Goal: Transaction & Acquisition: Obtain resource

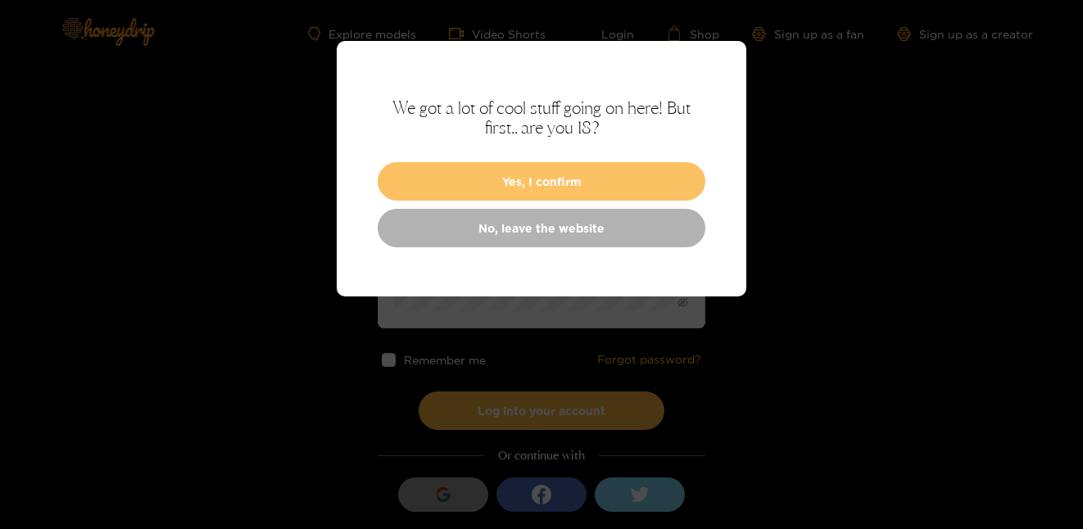
click at [553, 177] on button "Yes, I confirm" at bounding box center [542, 181] width 328 height 39
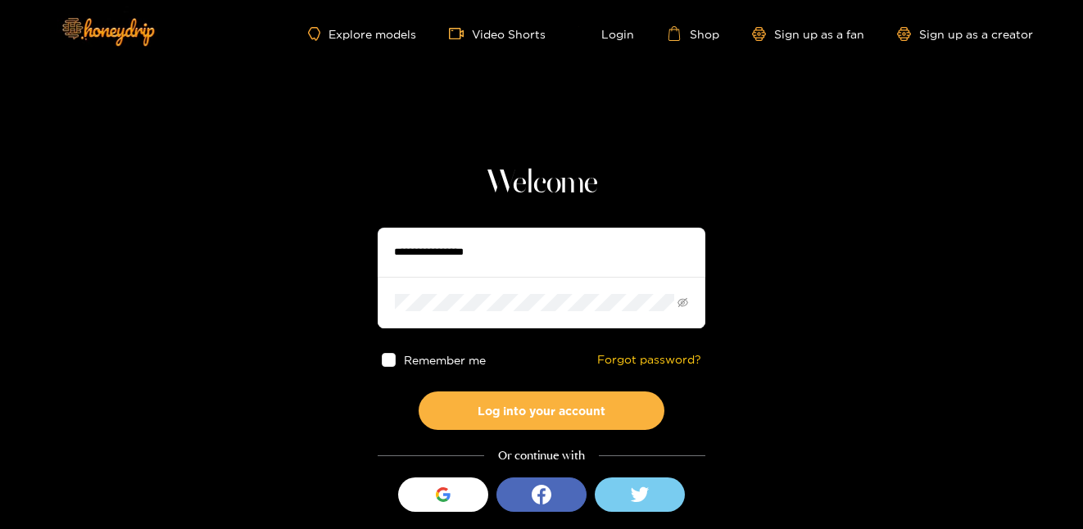
click at [459, 265] on input "text" at bounding box center [542, 252] width 328 height 49
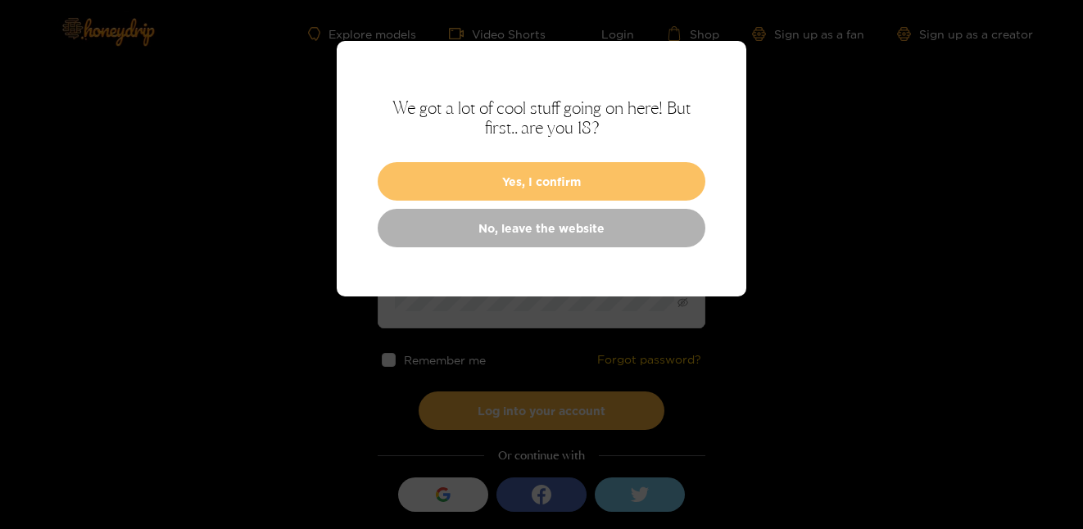
click at [572, 181] on button "Yes, I confirm" at bounding box center [542, 181] width 328 height 39
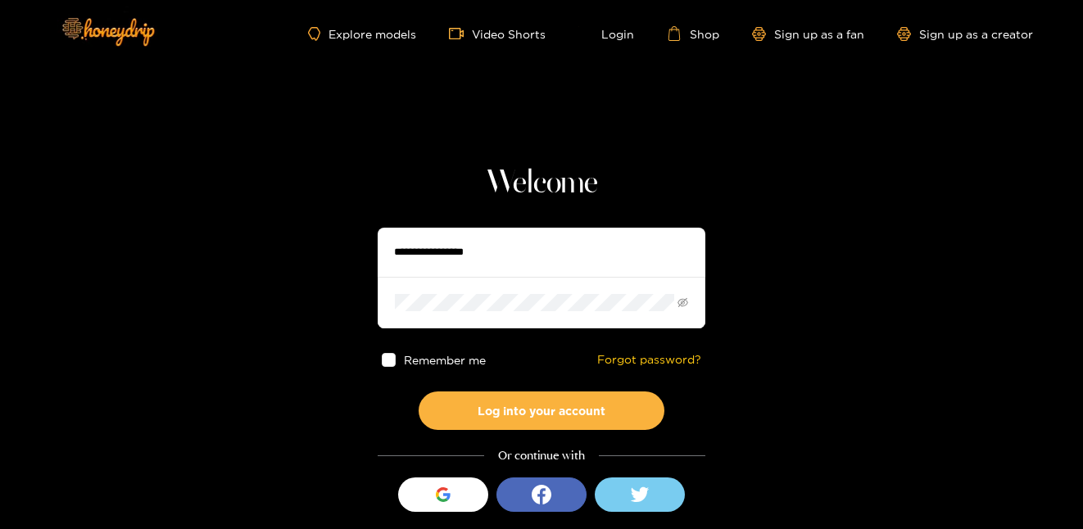
scroll to position [53, 0]
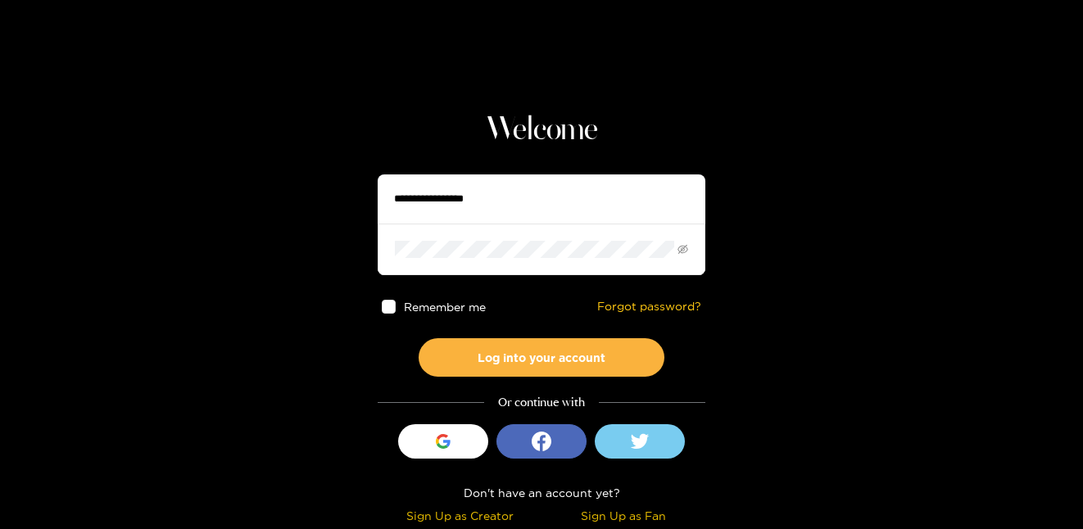
click at [549, 198] on input "text" at bounding box center [542, 199] width 328 height 49
type input "**********"
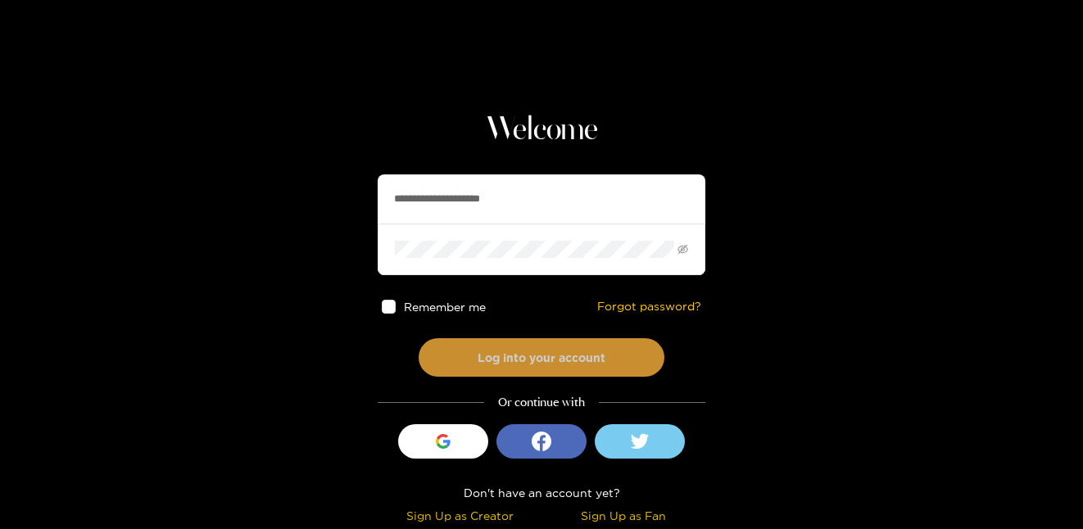
click at [525, 356] on button "Log into your account" at bounding box center [542, 357] width 246 height 39
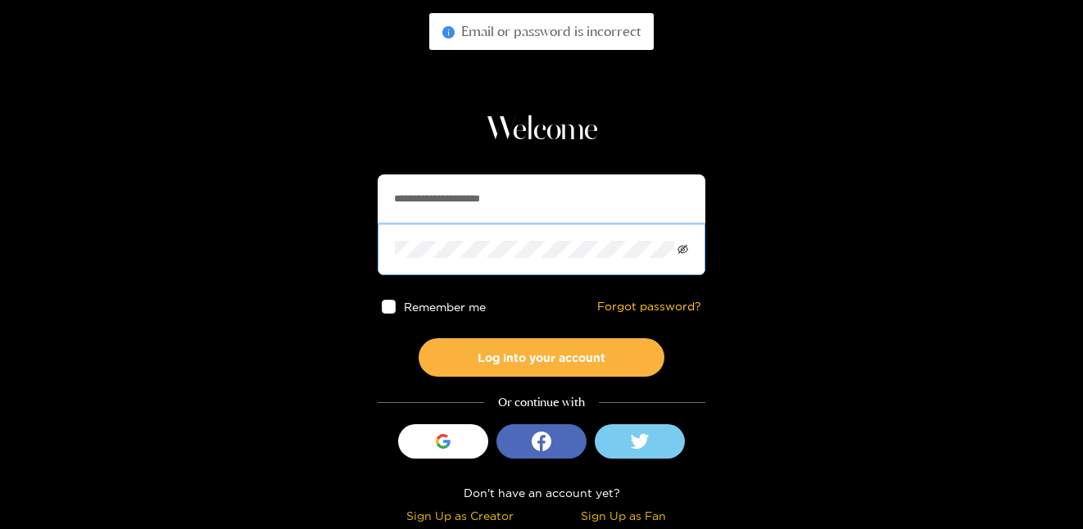
click at [680, 251] on icon "eye-invisible" at bounding box center [683, 249] width 11 height 11
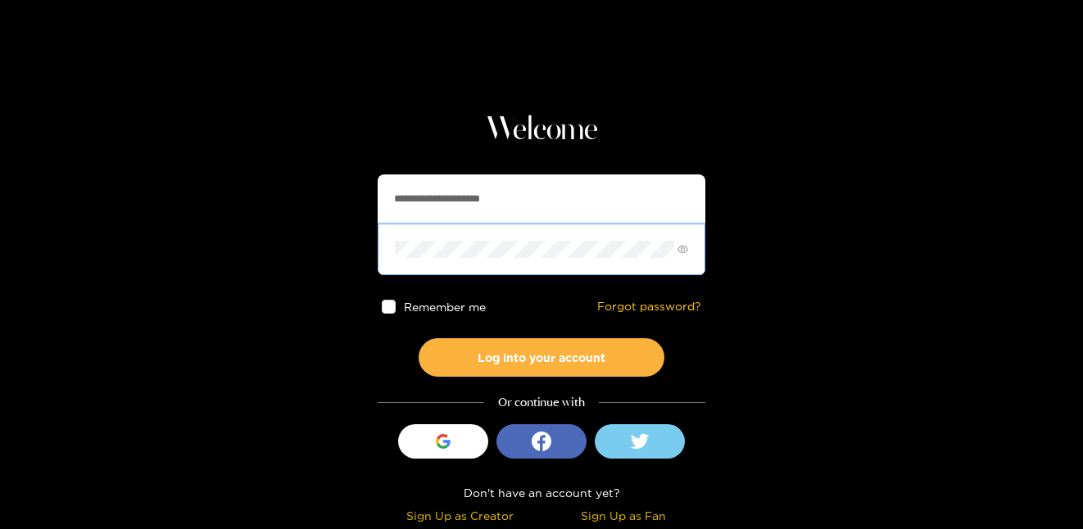
click at [419, 338] on button "Log into your account" at bounding box center [542, 357] width 246 height 39
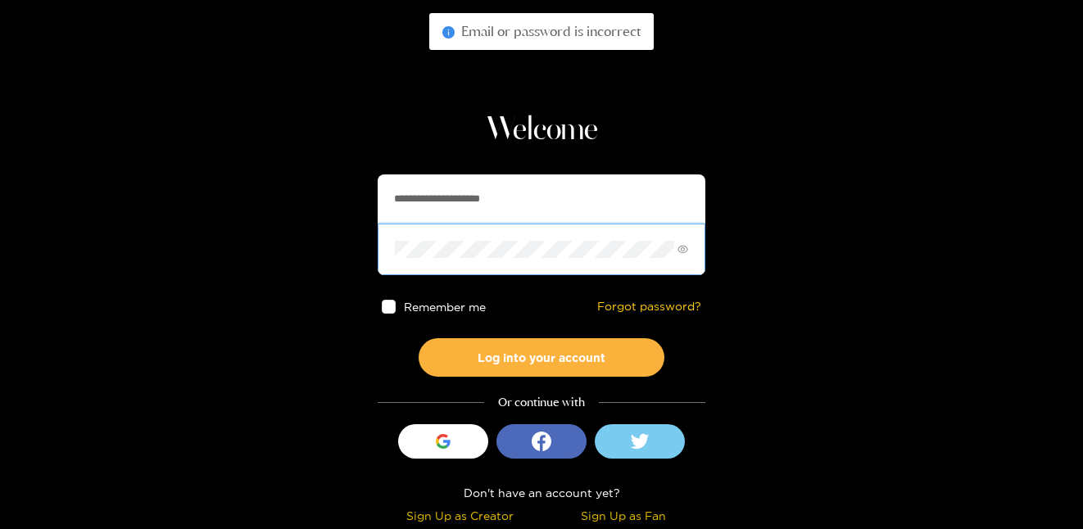
click at [419, 338] on button "Log into your account" at bounding box center [542, 357] width 246 height 39
click at [343, 232] on section "**********" at bounding box center [541, 238] width 1083 height 583
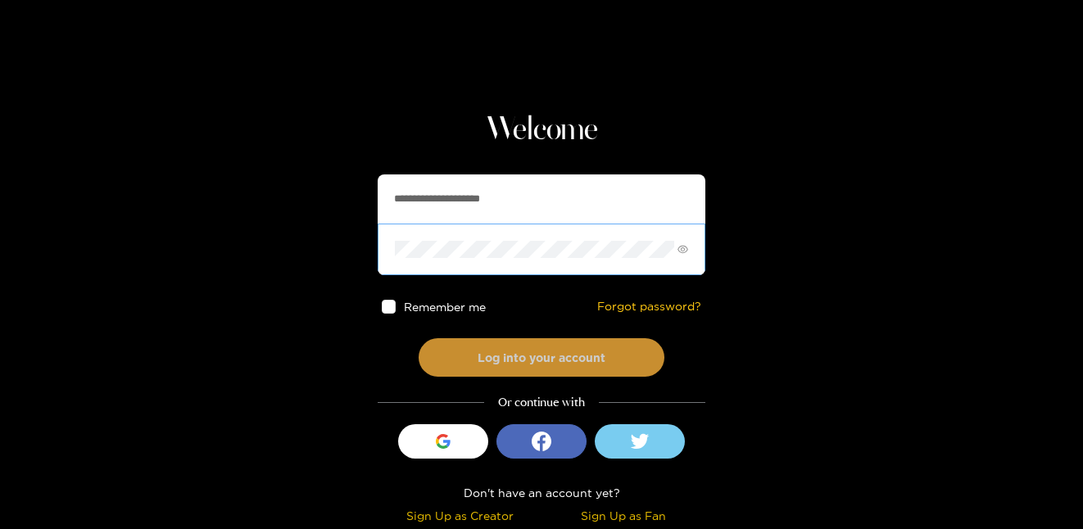
click at [494, 367] on button "Log into your account" at bounding box center [542, 357] width 246 height 39
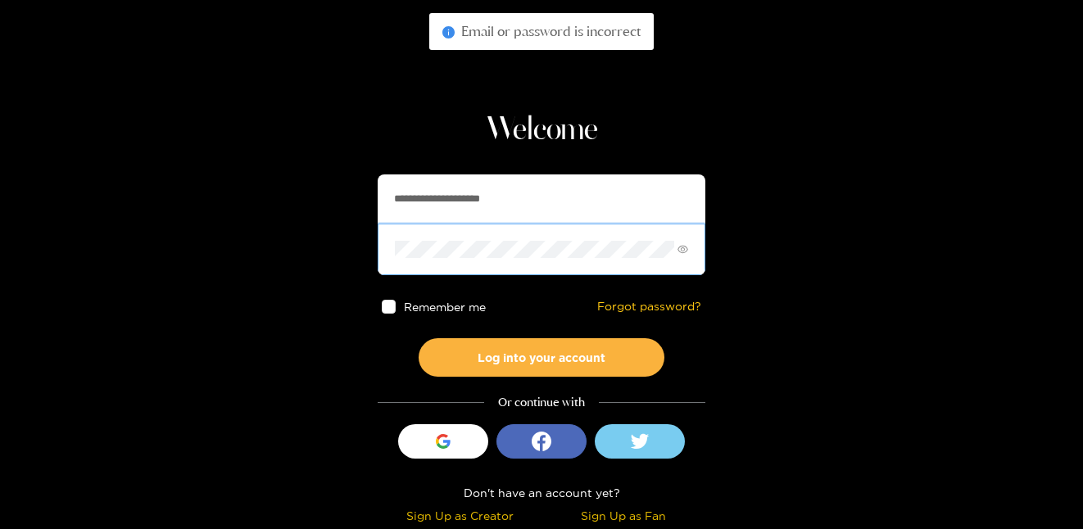
click at [419, 338] on button "Log into your account" at bounding box center [542, 357] width 246 height 39
click at [310, 246] on section "**********" at bounding box center [541, 238] width 1083 height 583
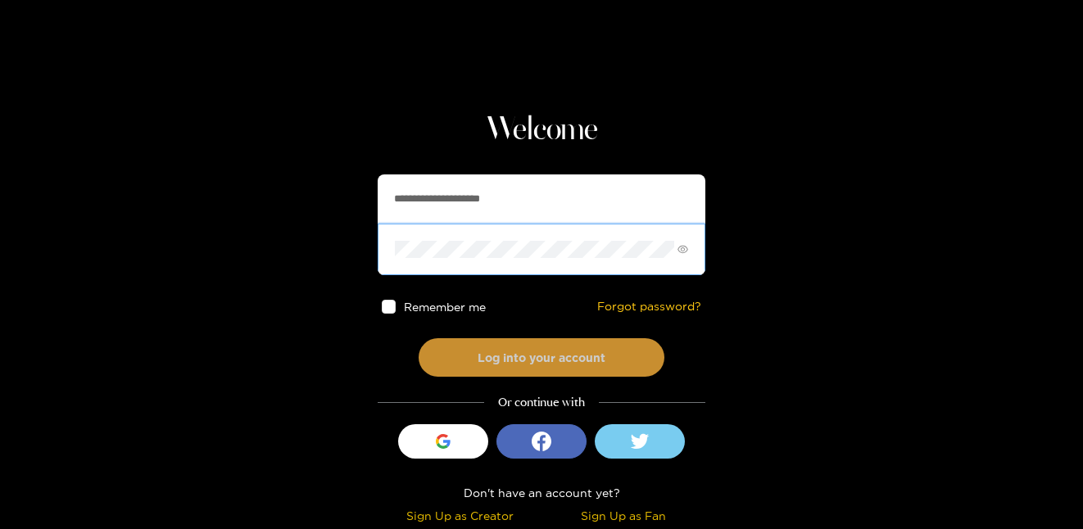
click at [475, 370] on button "Log into your account" at bounding box center [542, 357] width 246 height 39
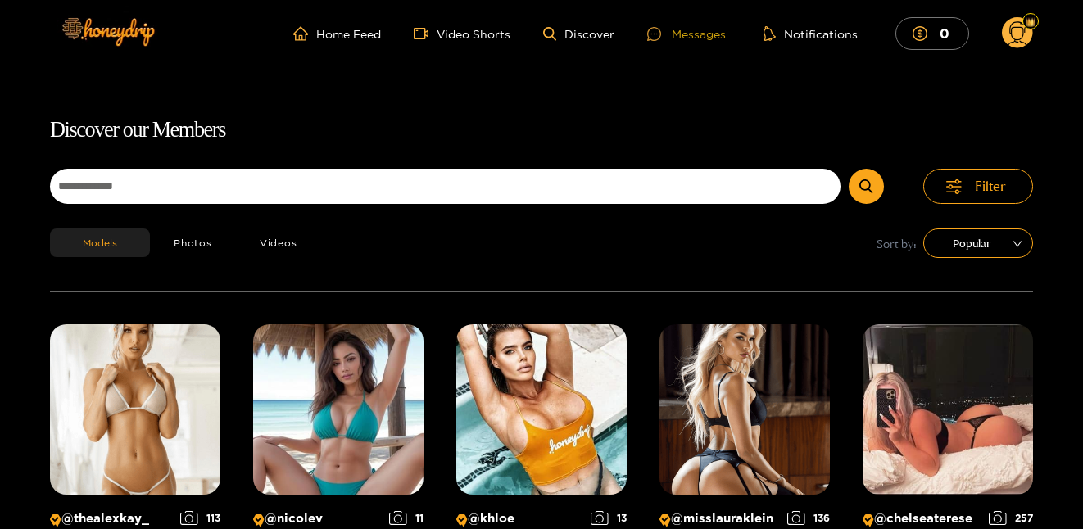
click at [705, 34] on div "Messages" at bounding box center [686, 34] width 79 height 19
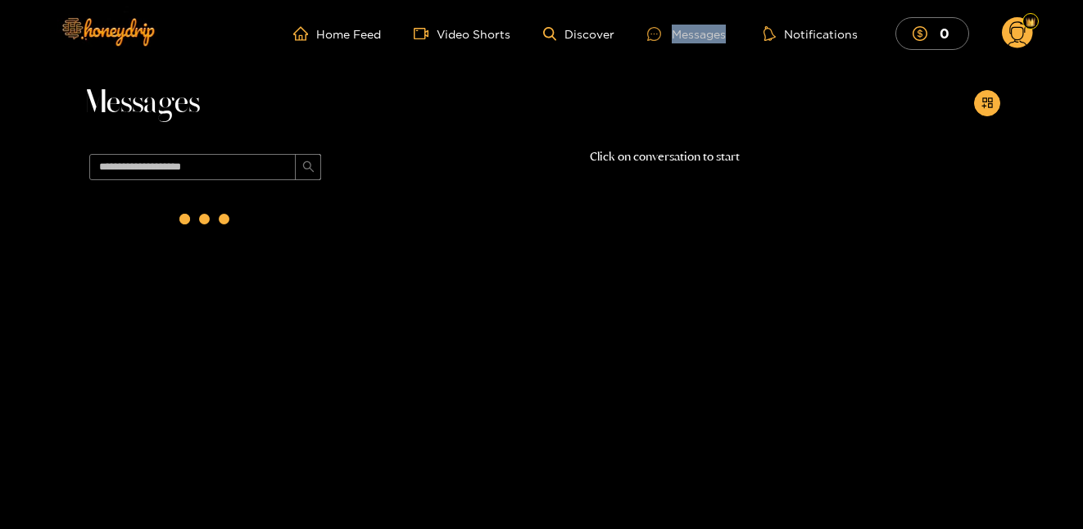
click at [705, 34] on div "Messages" at bounding box center [686, 34] width 79 height 19
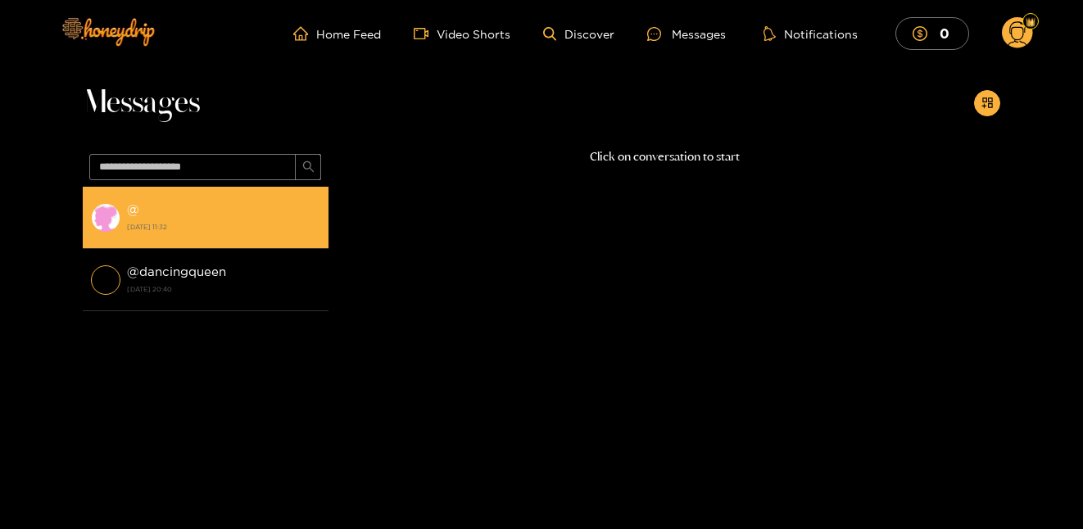
click at [245, 217] on div "@ [DATE] 11:32" at bounding box center [223, 217] width 193 height 37
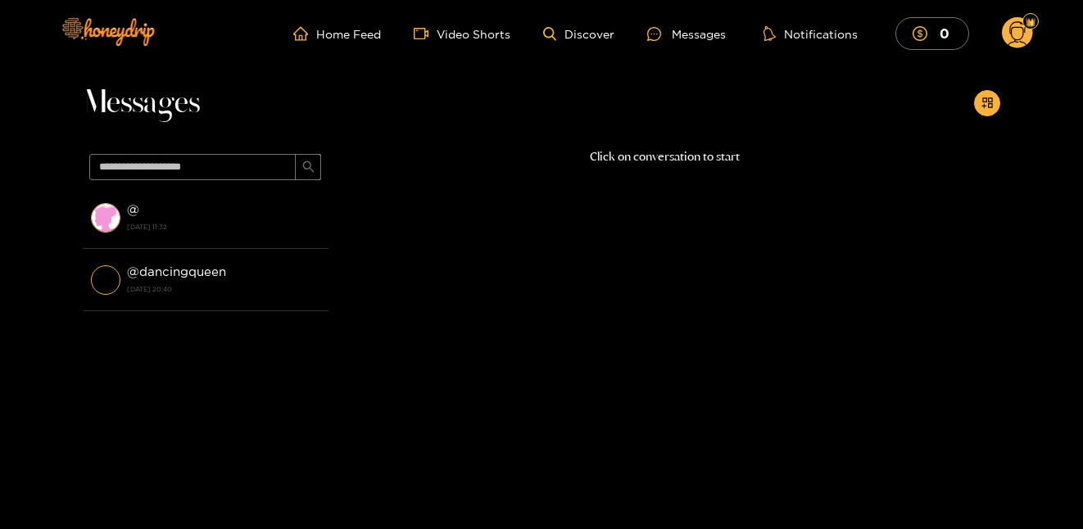
click at [1018, 30] on circle at bounding box center [1017, 32] width 31 height 31
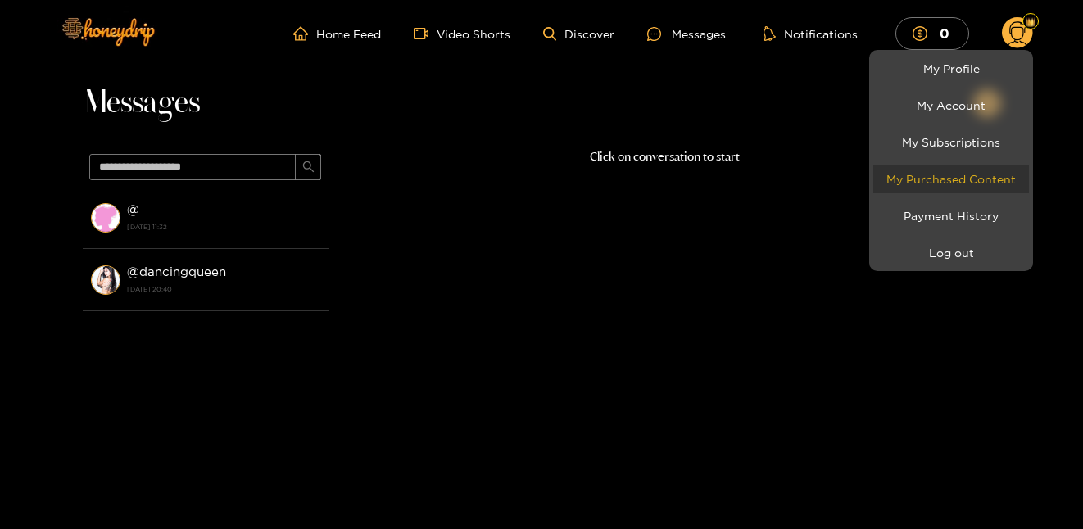
click at [932, 175] on link "My Purchased Content" at bounding box center [951, 179] width 156 height 29
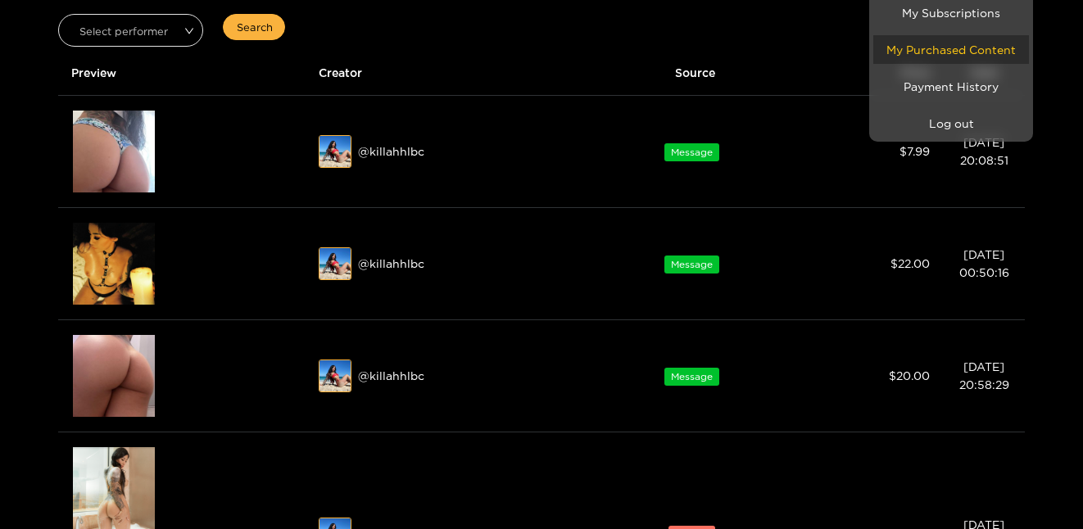
scroll to position [129, 0]
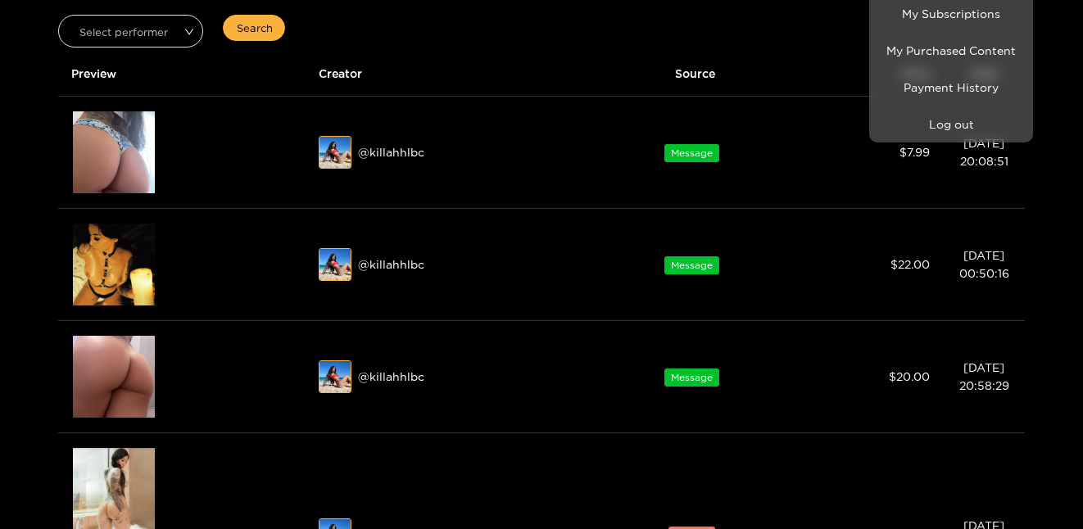
click at [401, 148] on div at bounding box center [541, 264] width 1083 height 529
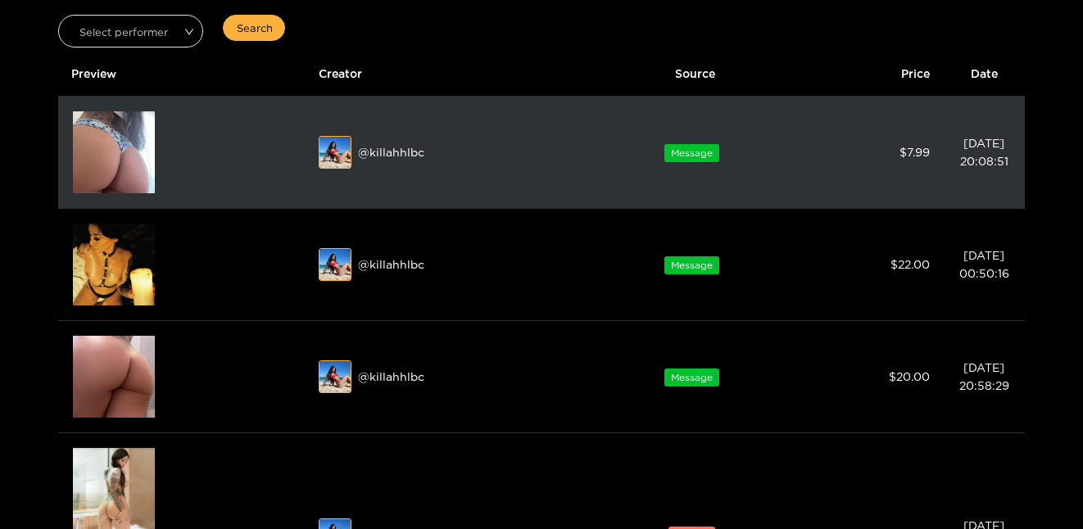
click at [684, 156] on span "Message" at bounding box center [691, 153] width 55 height 18
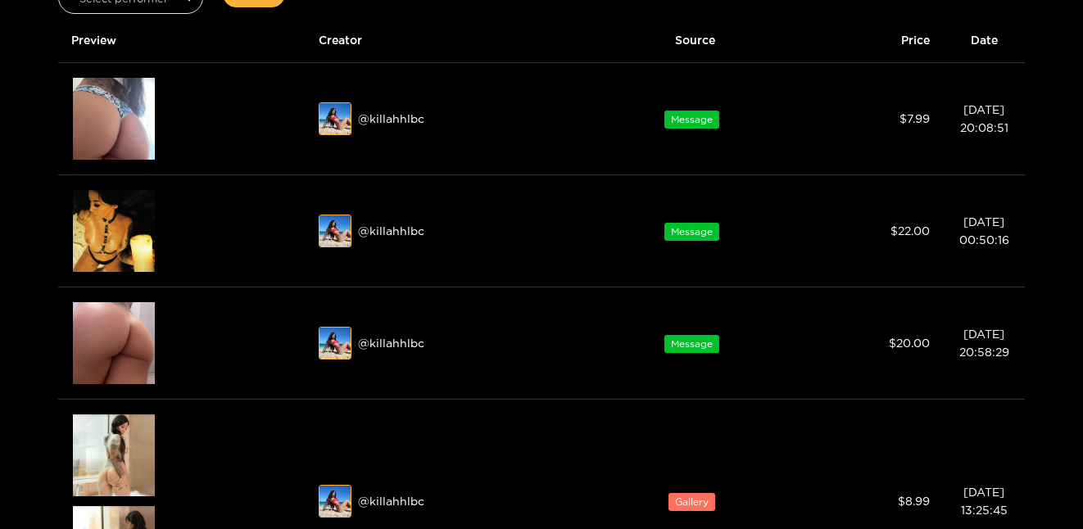
scroll to position [0, 0]
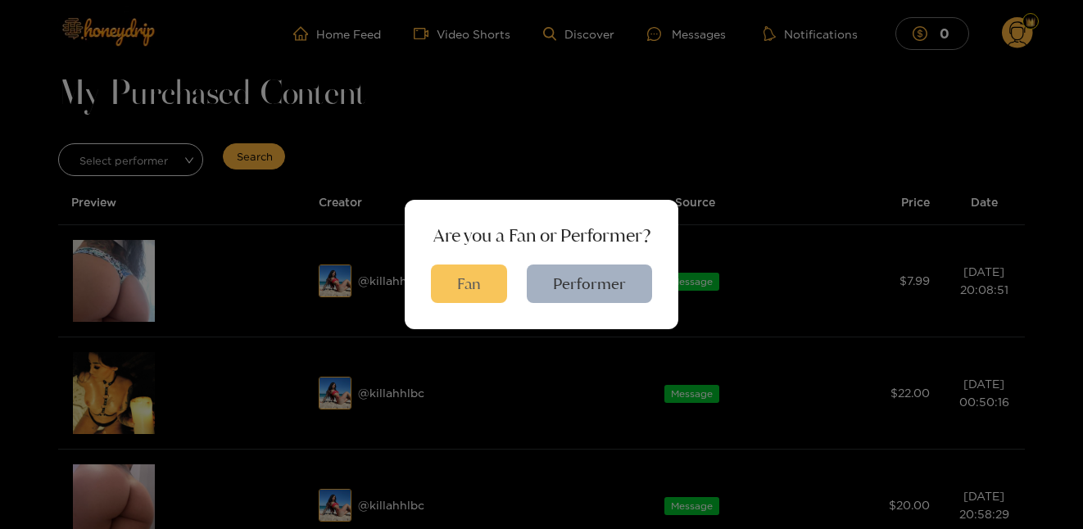
click at [476, 281] on button "Fan" at bounding box center [469, 284] width 76 height 39
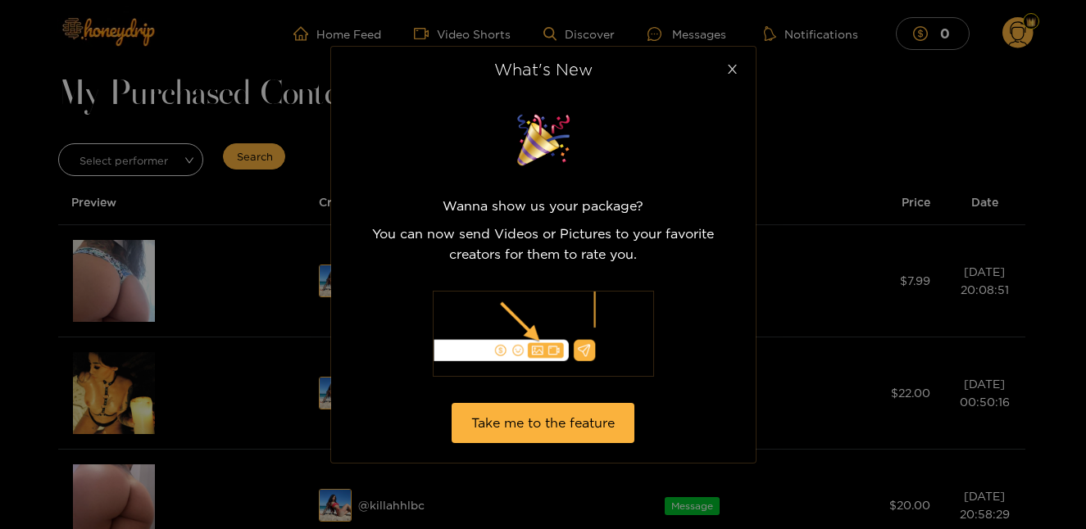
click at [731, 65] on icon "close" at bounding box center [732, 69] width 12 height 12
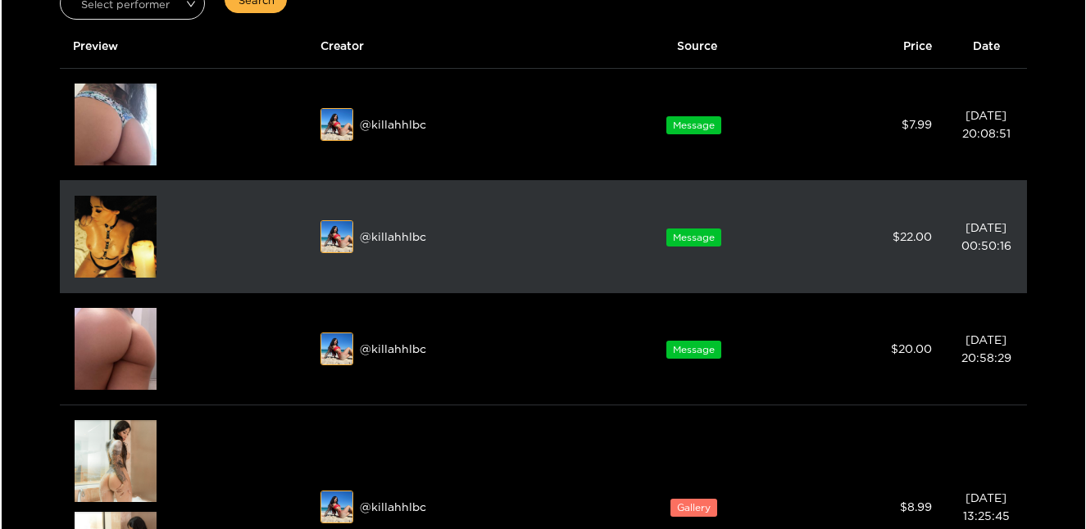
scroll to position [174, 0]
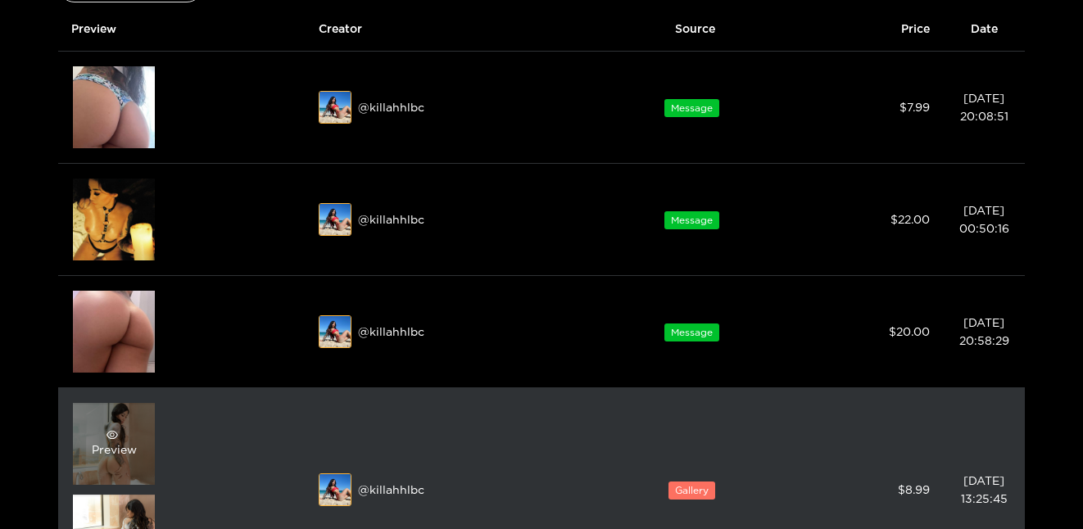
click at [120, 441] on div "Preview" at bounding box center [114, 443] width 45 height 29
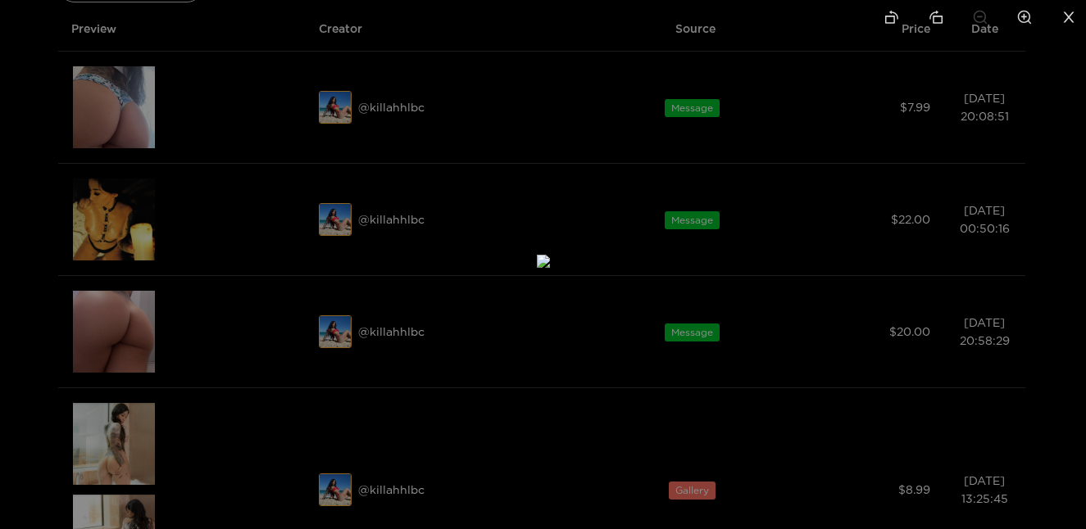
drag, startPoint x: 120, startPoint y: 441, endPoint x: 324, endPoint y: 311, distance: 241.4
click at [324, 311] on div at bounding box center [543, 264] width 1086 height 529
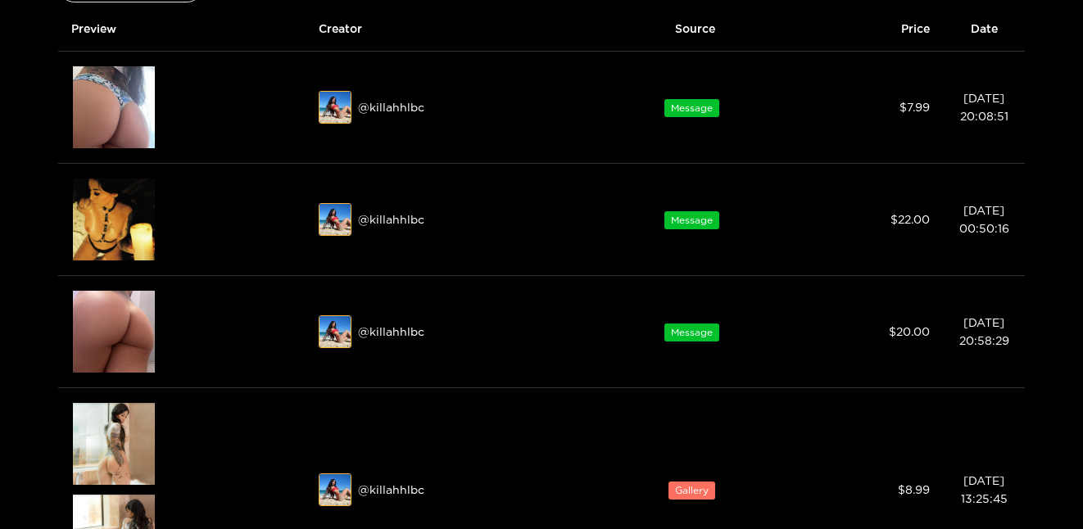
click at [324, 311] on td "@ killahhlbc" at bounding box center [452, 332] width 293 height 112
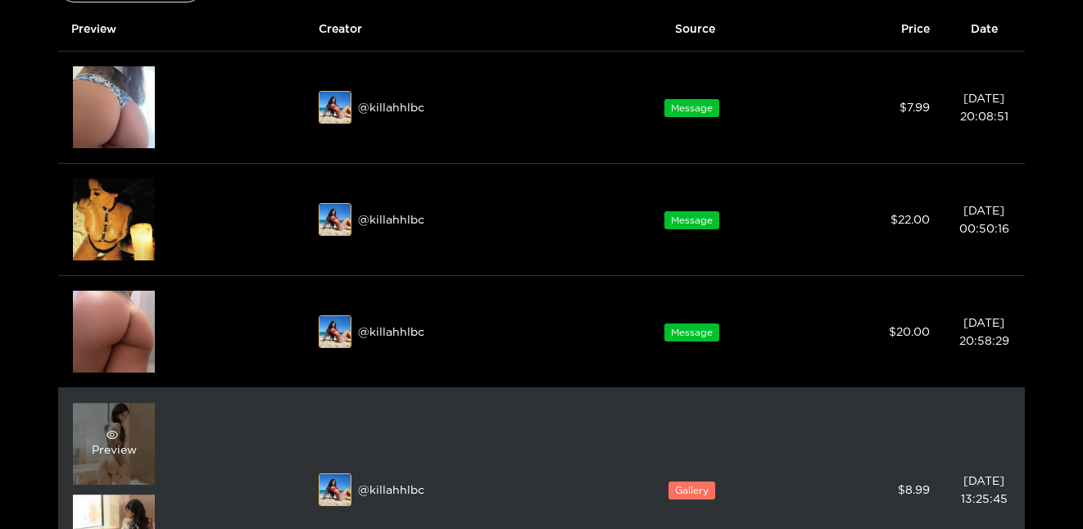
click at [115, 447] on div "Preview" at bounding box center [114, 443] width 45 height 29
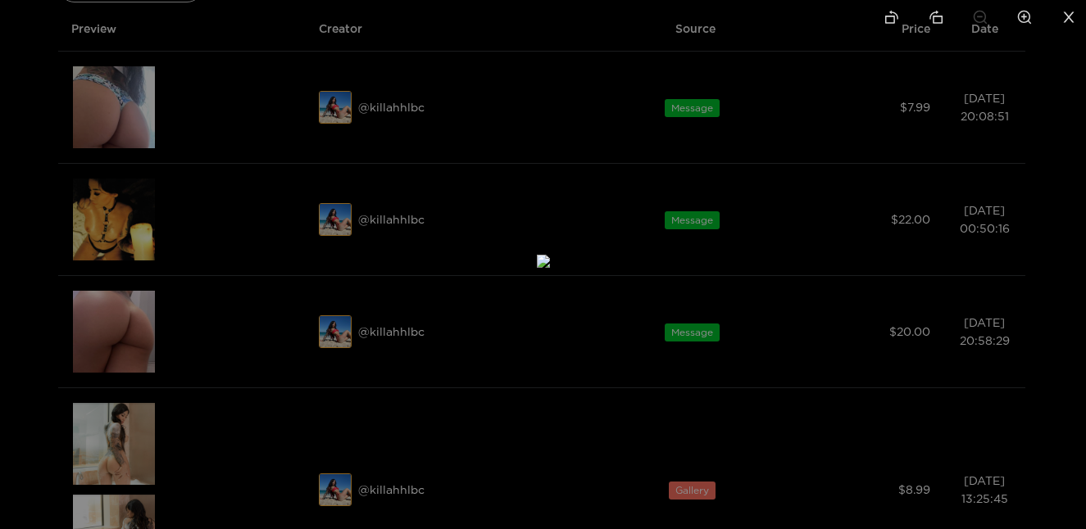
click at [1018, 14] on icon "zoom-in" at bounding box center [1025, 18] width 14 height 14
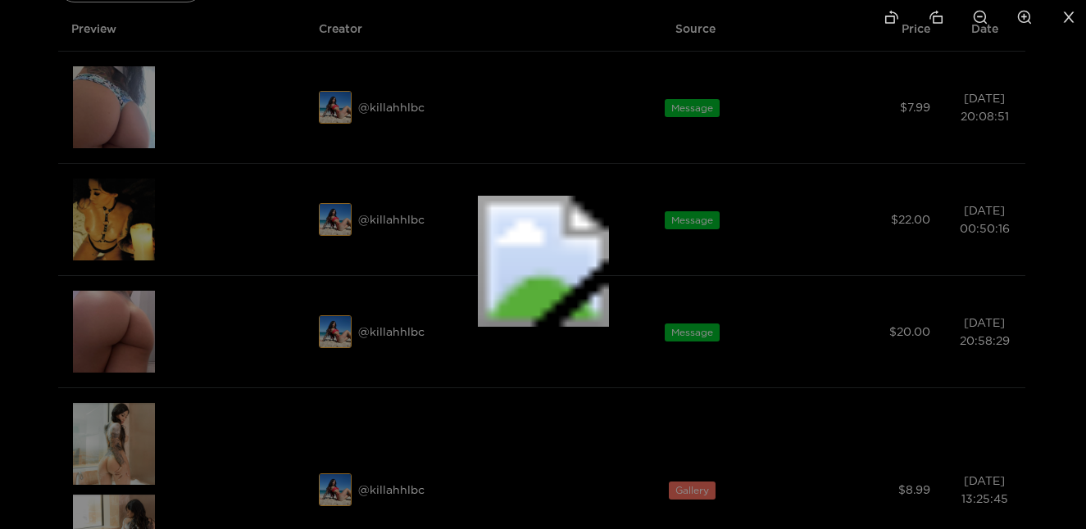
click at [981, 22] on icon "zoom-out" at bounding box center [980, 18] width 14 height 14
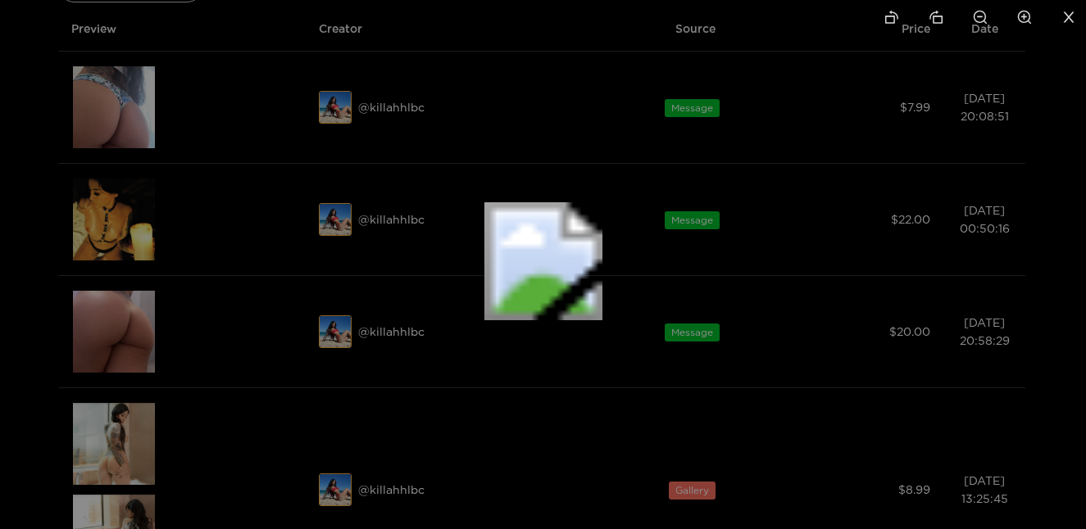
click at [981, 22] on icon "zoom-out" at bounding box center [980, 18] width 14 height 14
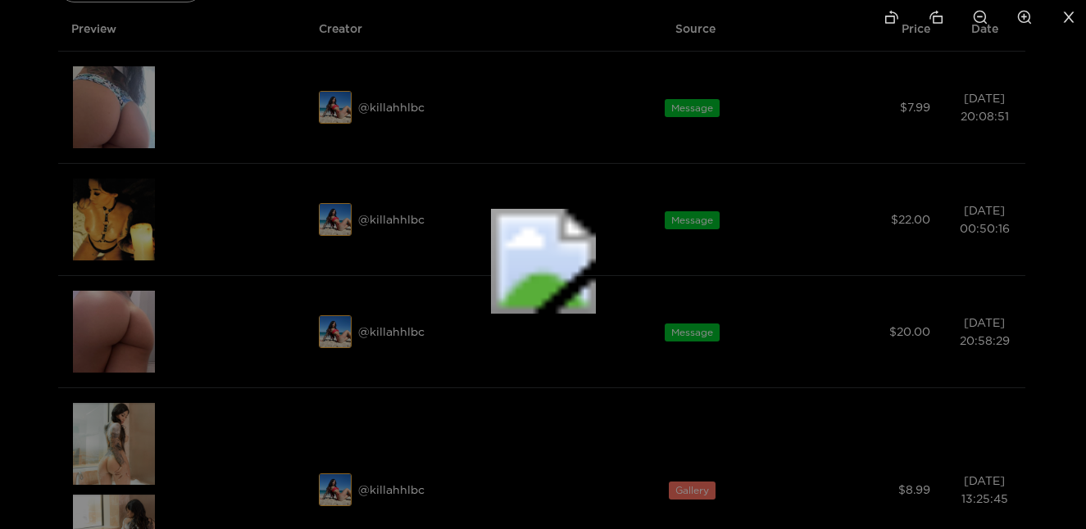
click at [981, 22] on icon "zoom-out" at bounding box center [980, 18] width 14 height 14
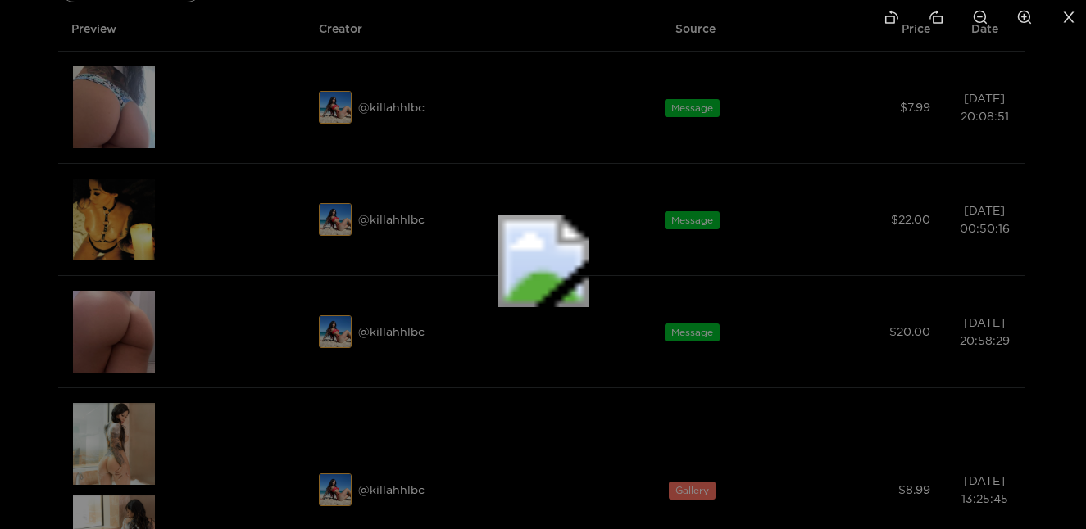
click at [981, 22] on icon "zoom-out" at bounding box center [980, 18] width 14 height 14
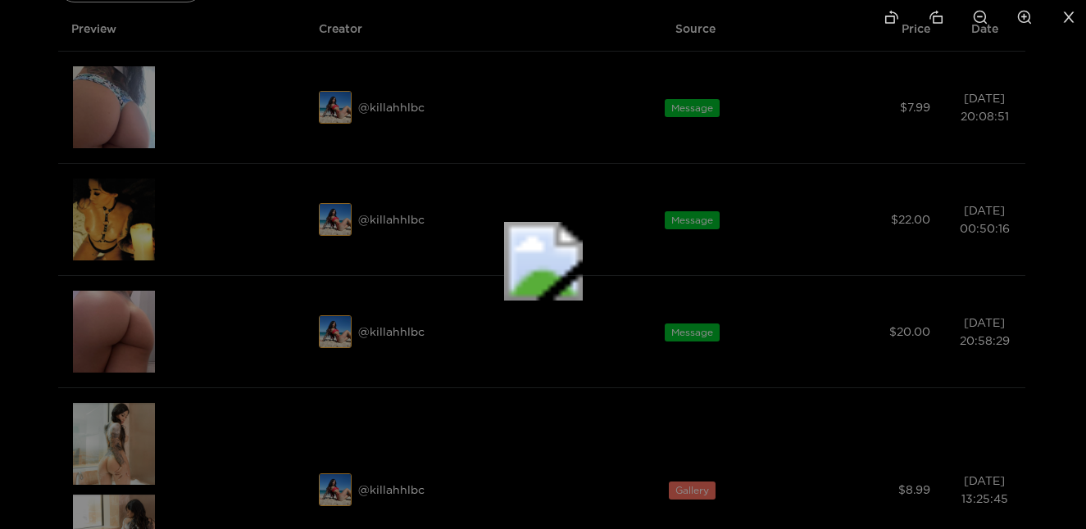
click at [981, 22] on icon "zoom-out" at bounding box center [980, 18] width 14 height 14
click at [1023, 21] on icon "zoom-in" at bounding box center [1024, 17] width 15 height 15
